Goal: Find specific fact: Find specific fact

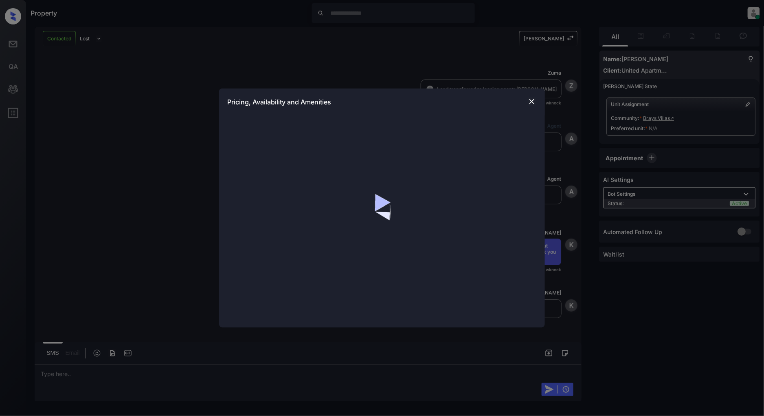
scroll to position [618, 0]
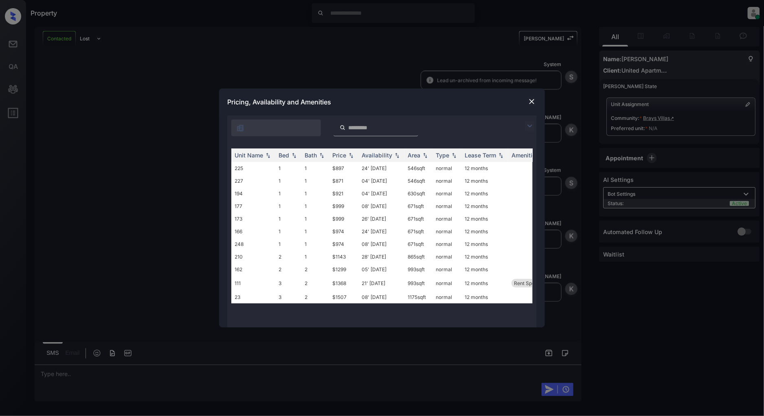
click at [529, 123] on img at bounding box center [530, 126] width 10 height 10
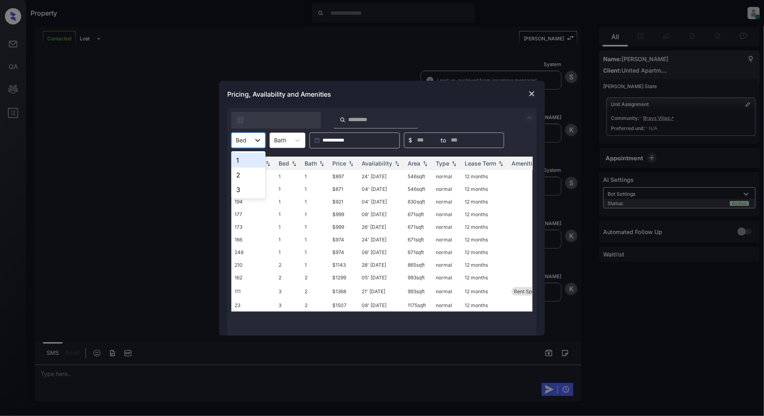
click at [254, 138] on icon at bounding box center [258, 140] width 8 height 8
click at [245, 161] on div "1" at bounding box center [248, 160] width 34 height 15
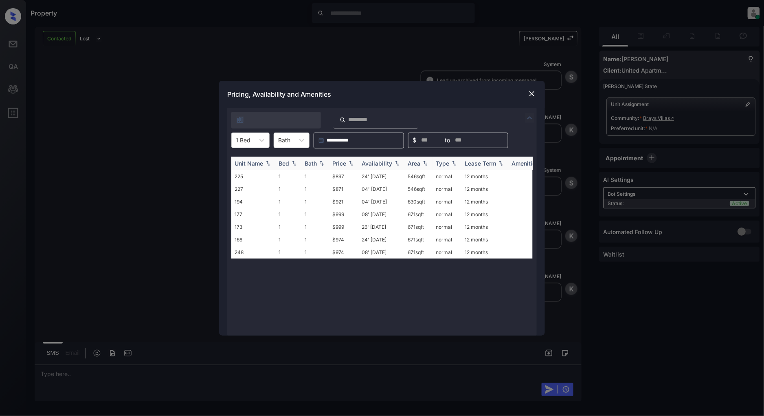
click at [349, 164] on img at bounding box center [351, 163] width 8 height 6
drag, startPoint x: 347, startPoint y: 177, endPoint x: 317, endPoint y: 178, distance: 30.6
click at [317, 178] on tr "227 1 1 $871 04' [DATE] 546 sqft normal 12 months" at bounding box center [444, 176] width 426 height 13
copy tr "$871"
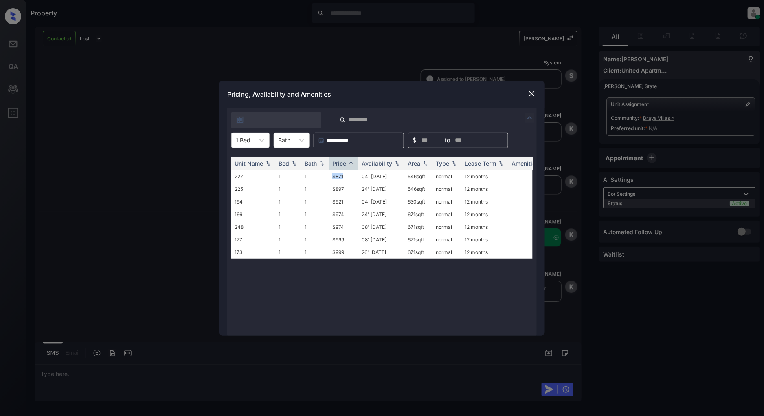
scroll to position [726, 0]
click at [529, 96] on img at bounding box center [532, 94] width 8 height 8
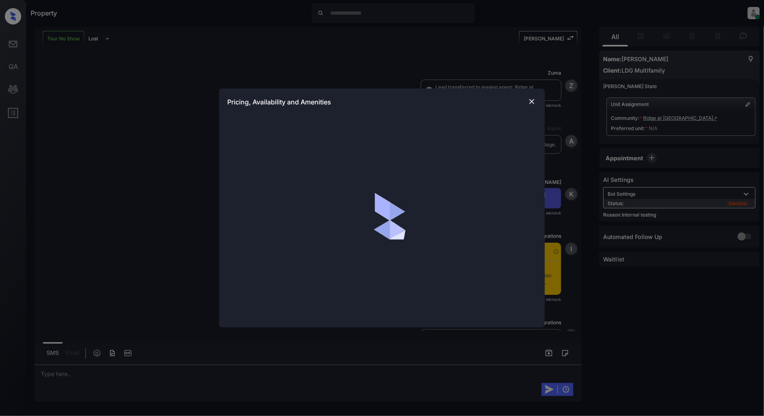
scroll to position [2833, 0]
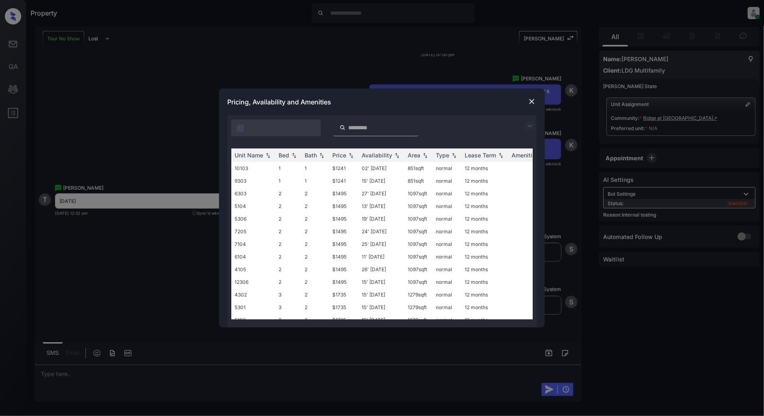
click at [527, 125] on img at bounding box center [530, 126] width 10 height 10
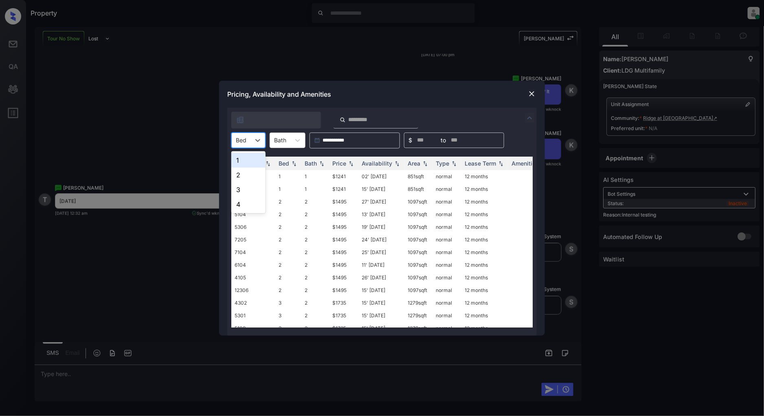
click at [239, 143] on div at bounding box center [241, 140] width 11 height 9
click at [242, 158] on div "1" at bounding box center [248, 160] width 34 height 15
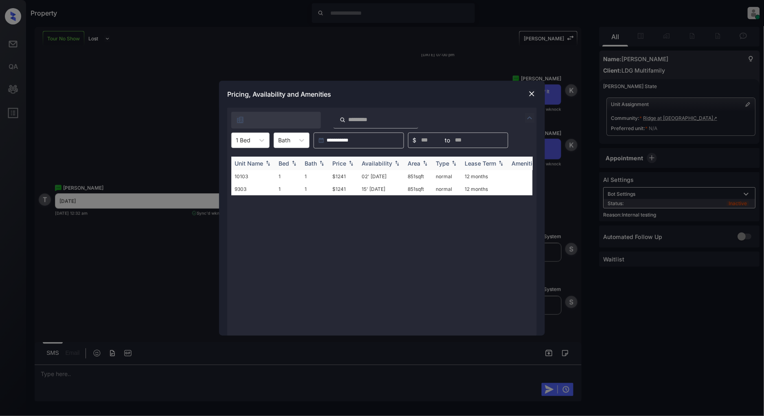
click at [344, 161] on div "Price" at bounding box center [339, 163] width 14 height 7
drag, startPoint x: 353, startPoint y: 171, endPoint x: 310, endPoint y: 177, distance: 42.7
click at [310, 177] on tr "10103 1 1 $1241 02' Sep 25 851 sqft normal 12 months" at bounding box center [444, 176] width 426 height 13
click at [340, 218] on div "Unit Name Bed Bath Price Availability Area Type Lease Term Amenities 10103 1 1 …" at bounding box center [381, 241] width 301 height 171
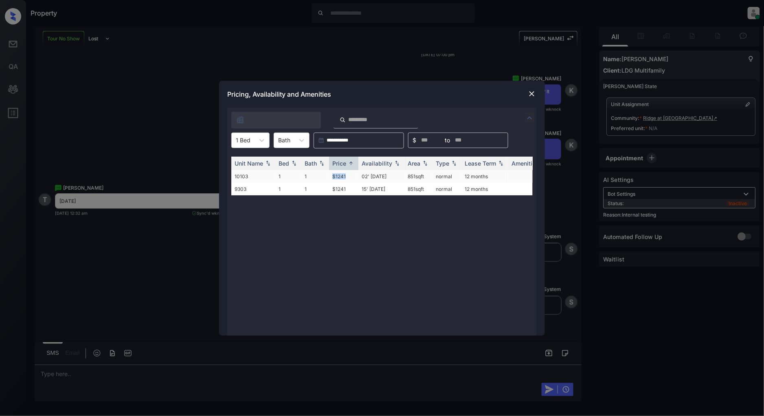
drag, startPoint x: 347, startPoint y: 179, endPoint x: 328, endPoint y: 178, distance: 19.6
click at [328, 178] on tr "10103 1 1 $1241 02' Sep 25 851 sqft normal 12 months" at bounding box center [444, 176] width 426 height 13
copy tr "$1241"
click at [533, 94] on img at bounding box center [532, 94] width 8 height 8
